Goal: Task Accomplishment & Management: Complete application form

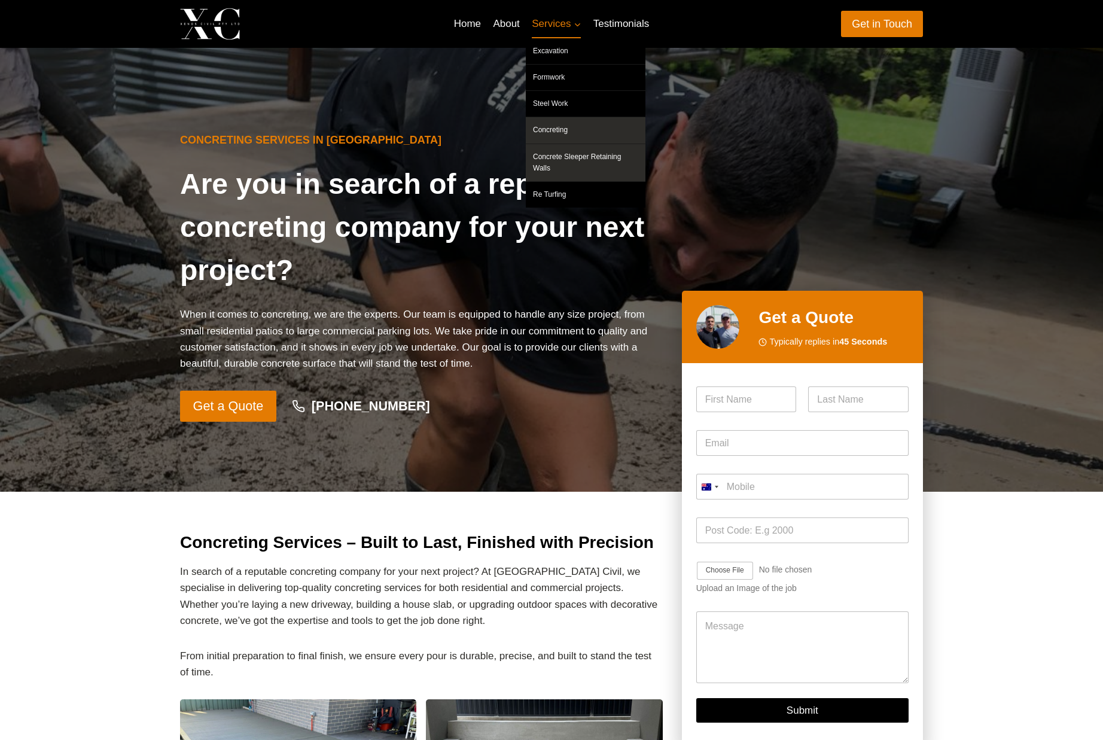
click at [621, 158] on link "Concrete Sleeper Retaining Walls" at bounding box center [586, 162] width 120 height 37
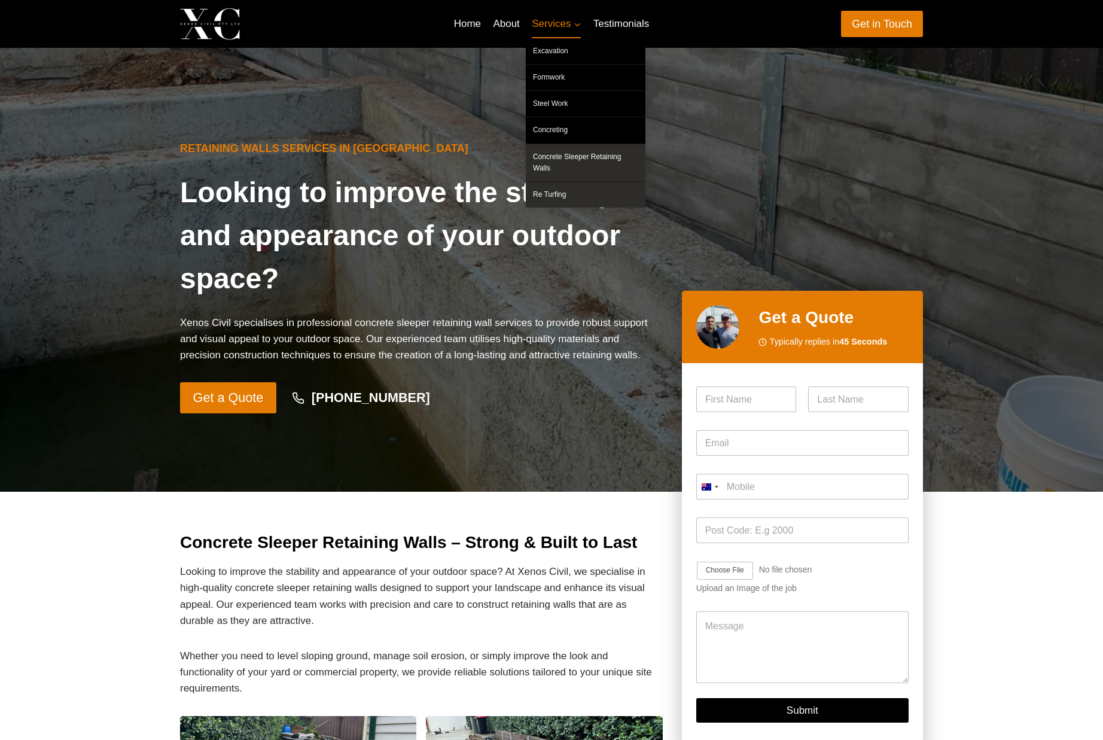
click at [566, 187] on link "Re Turfing" at bounding box center [586, 195] width 120 height 26
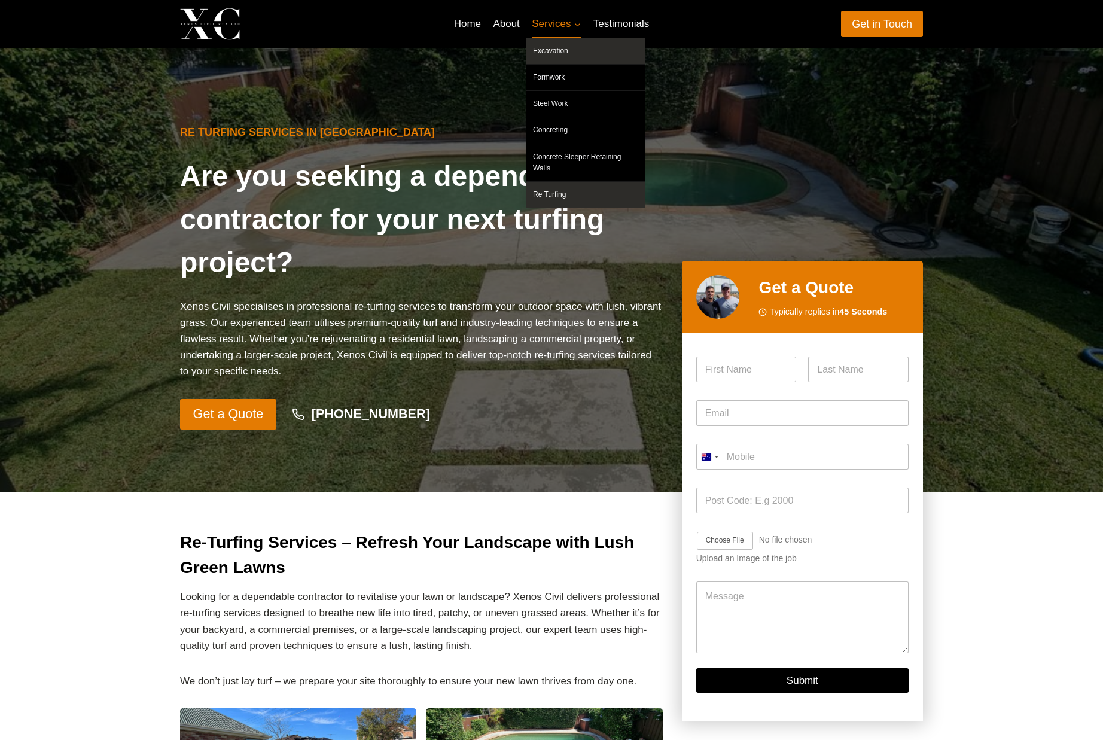
click at [566, 53] on link "Excavation" at bounding box center [586, 51] width 120 height 26
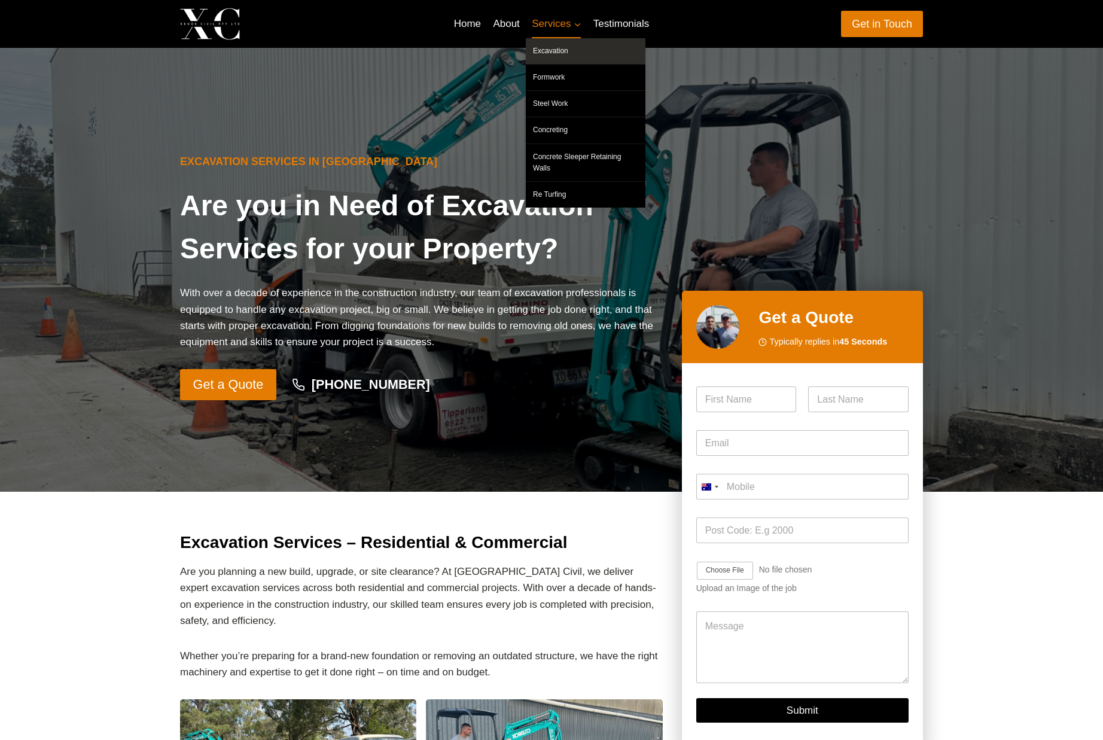
click at [533, 30] on link "Services Expand" at bounding box center [557, 24] width 62 height 29
click at [548, 78] on link "Formwork" at bounding box center [586, 78] width 120 height 26
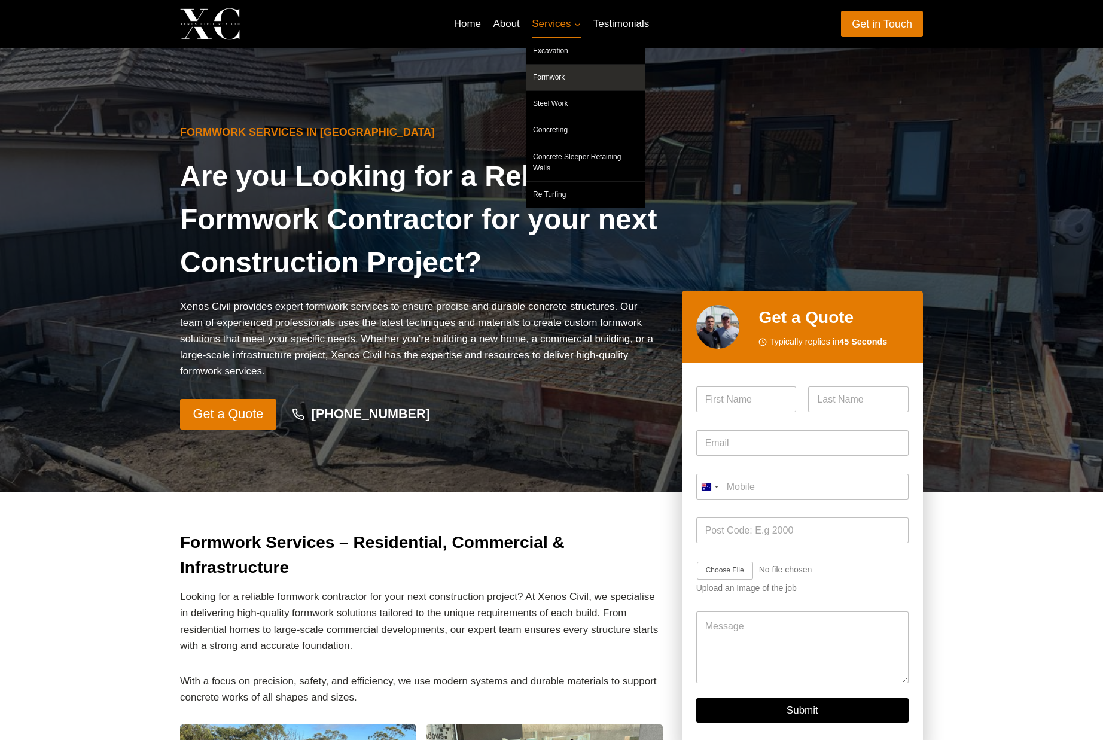
click at [563, 29] on span "Services Expand" at bounding box center [556, 24] width 49 height 16
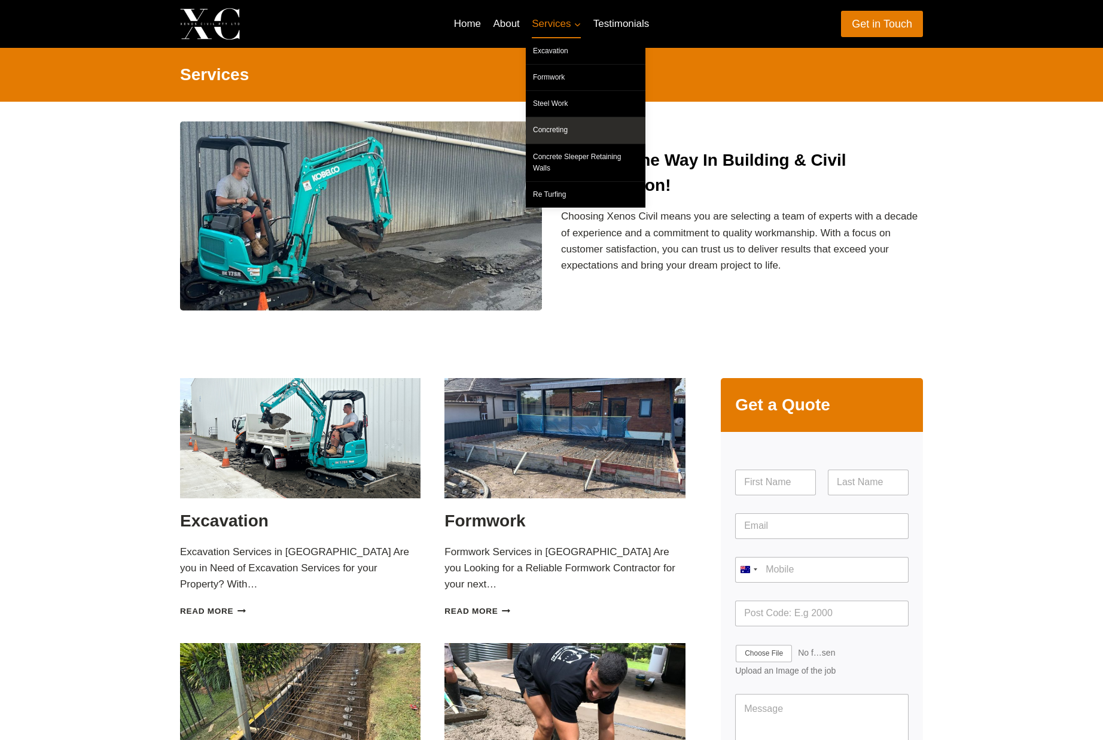
click at [564, 135] on link "Concreting" at bounding box center [586, 130] width 120 height 26
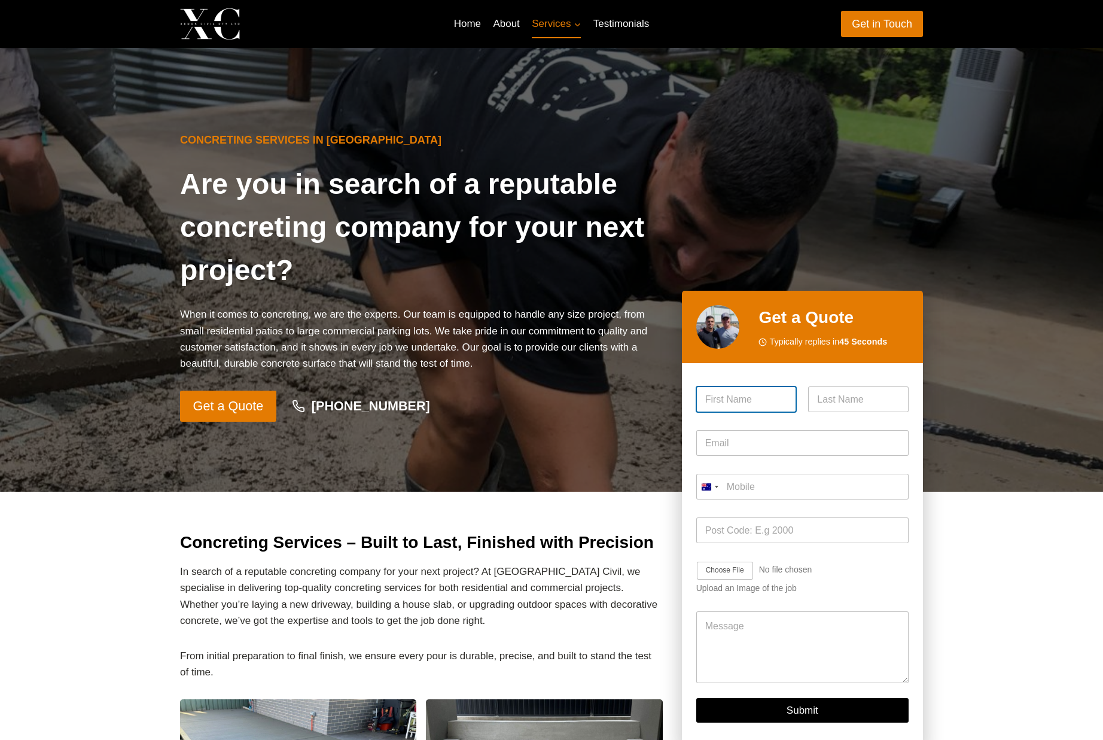
click at [750, 403] on input "First" at bounding box center [747, 400] width 101 height 26
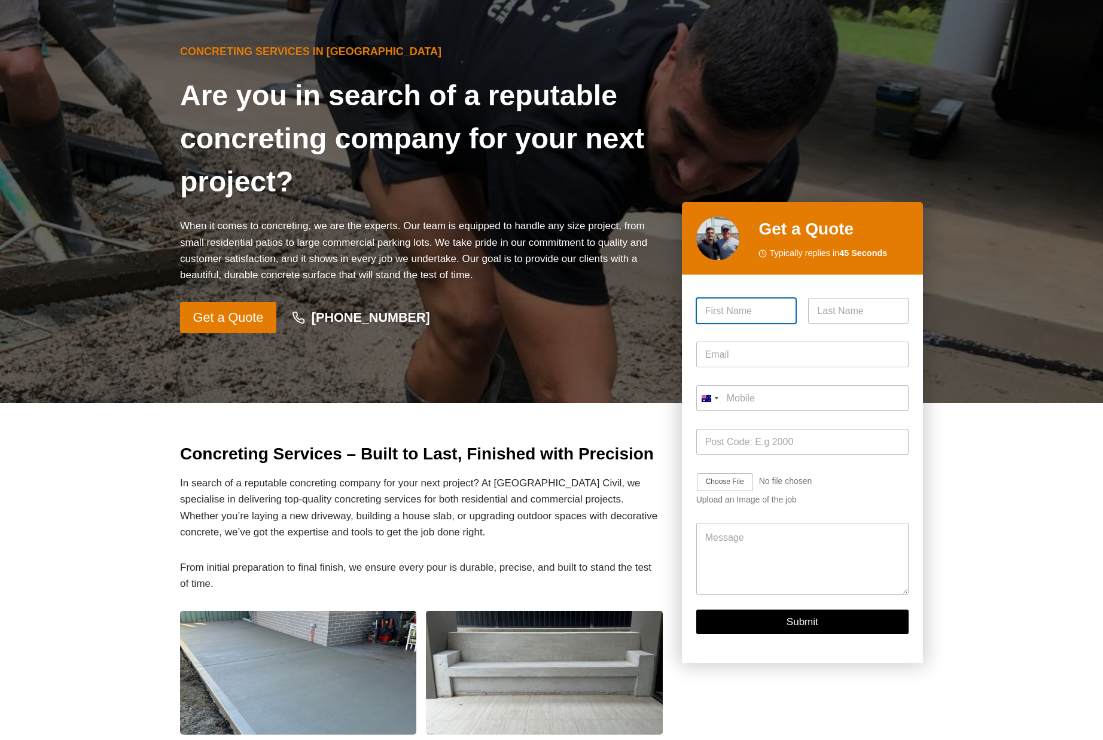
scroll to position [180, 0]
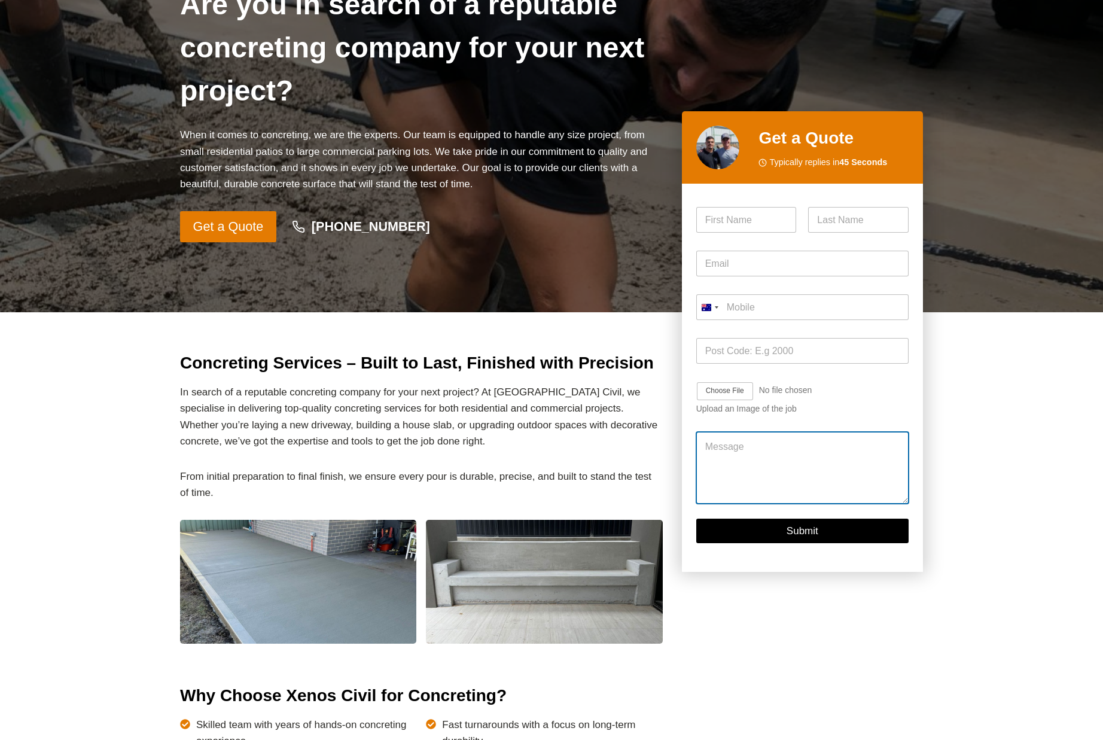
click at [743, 465] on textarea "Message" at bounding box center [803, 468] width 212 height 72
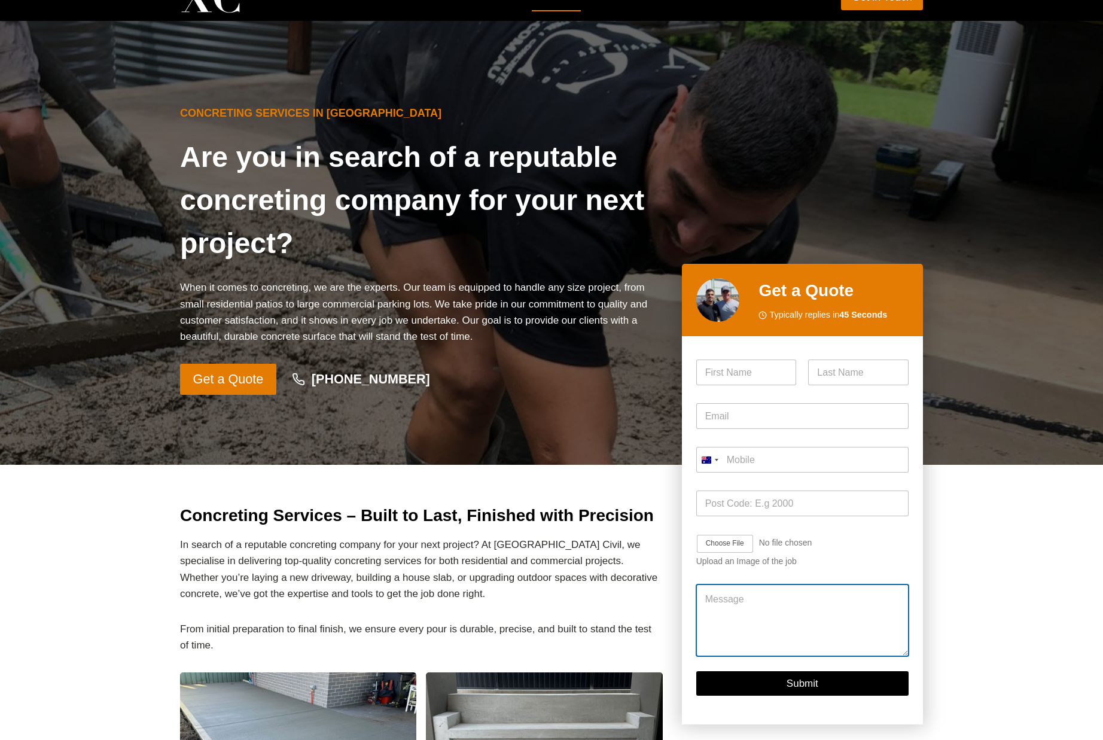
scroll to position [0, 0]
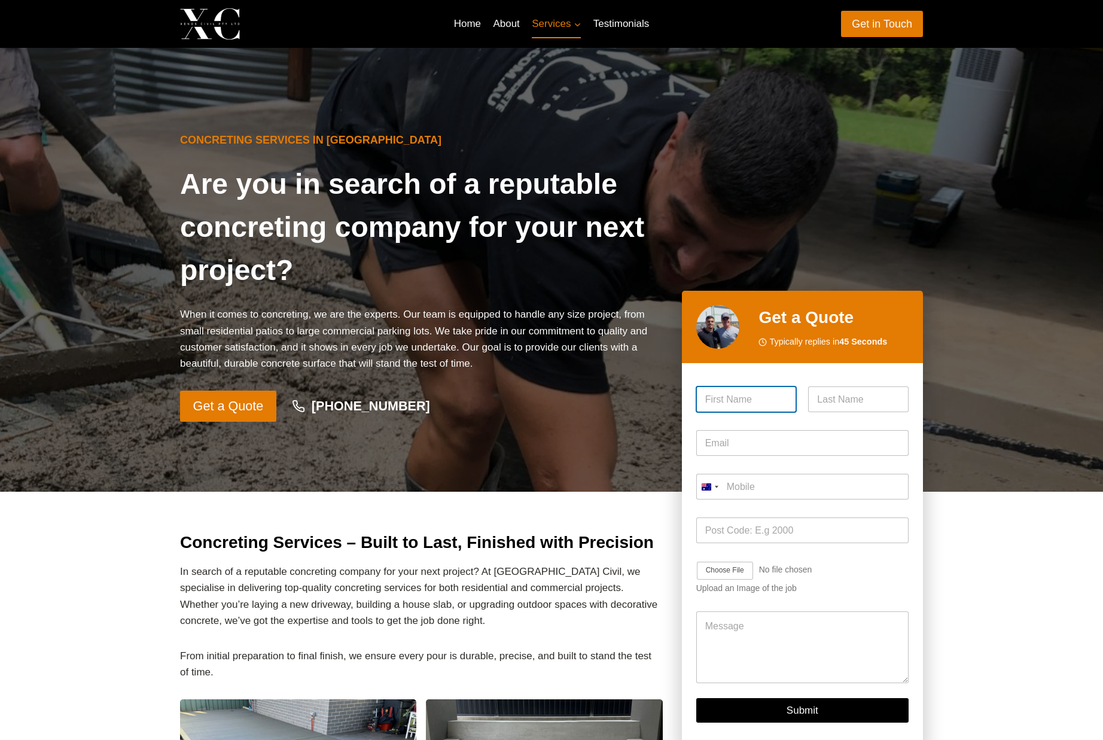
click at [767, 405] on input "First" at bounding box center [747, 400] width 101 height 26
type input "[PERSON_NAME]"
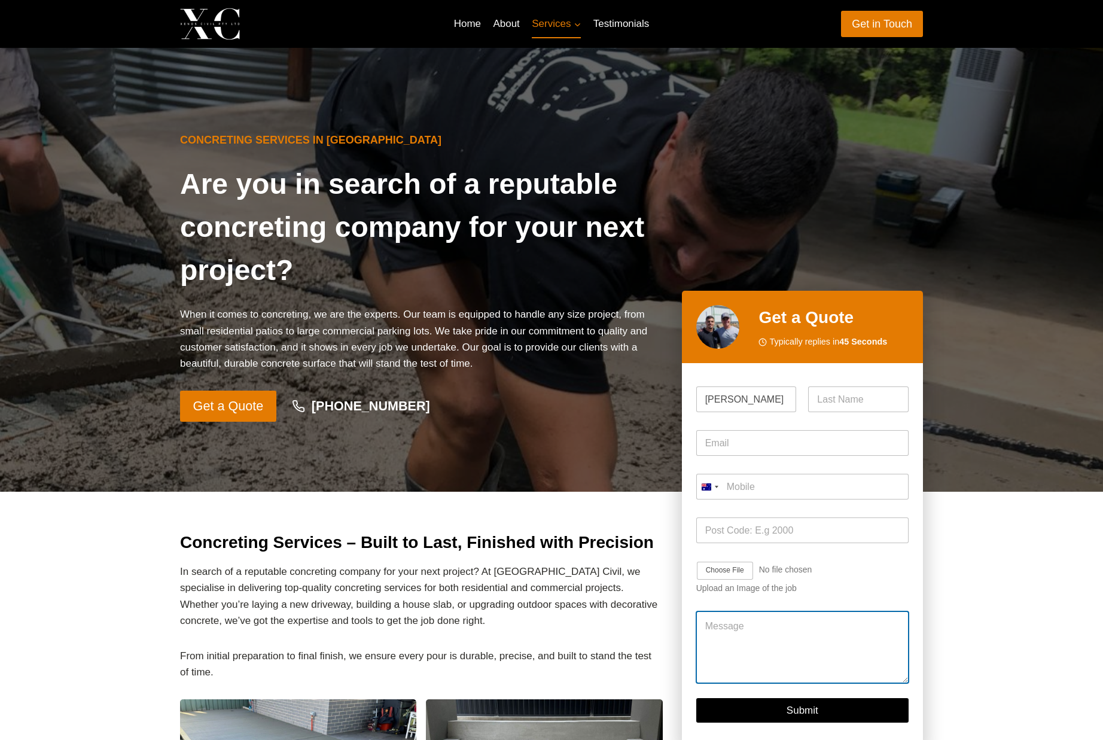
click at [737, 627] on textarea "Message" at bounding box center [803, 648] width 212 height 72
type textarea "D"
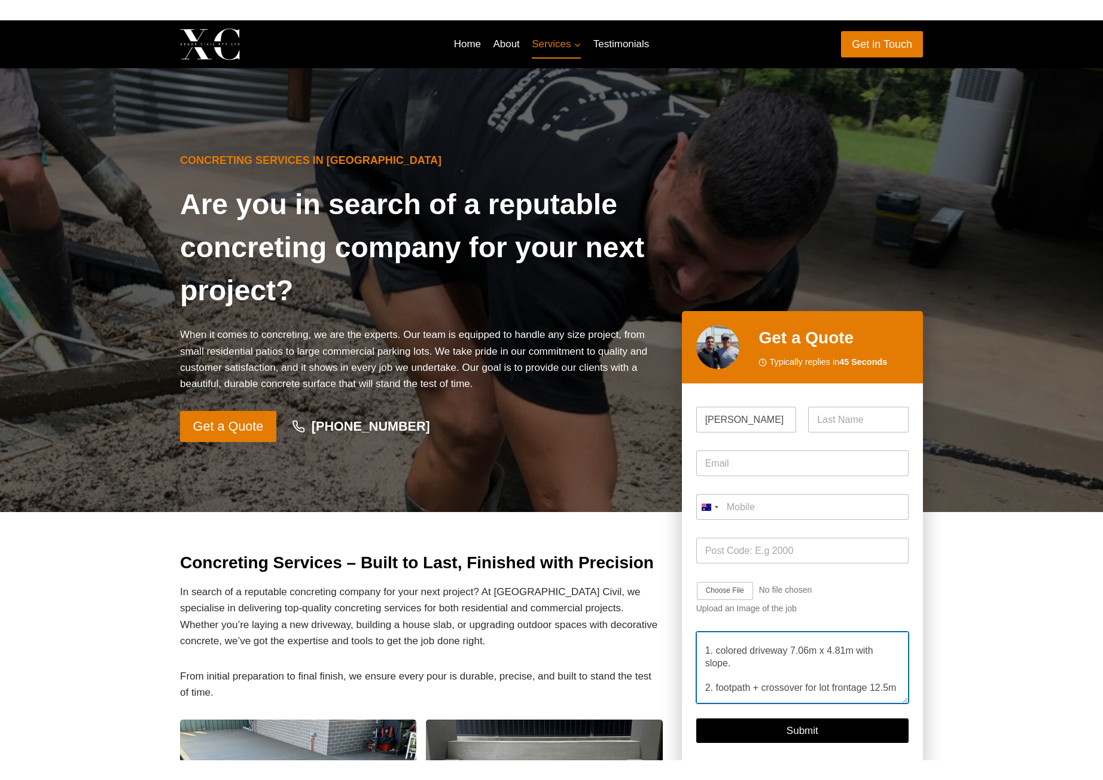
scroll to position [74, 0]
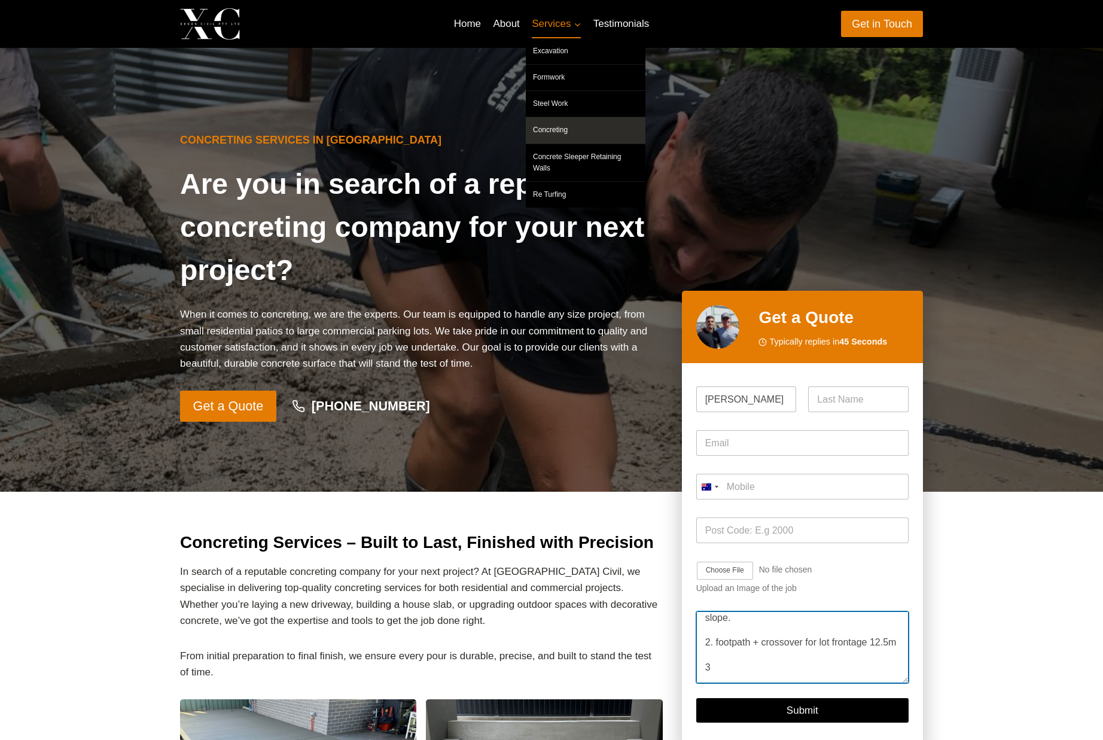
type textarea "Hi XC, May I aske the price range for: 1. colored driveway 7.06m x 4.81m with s…"
